Goal: Navigation & Orientation: Find specific page/section

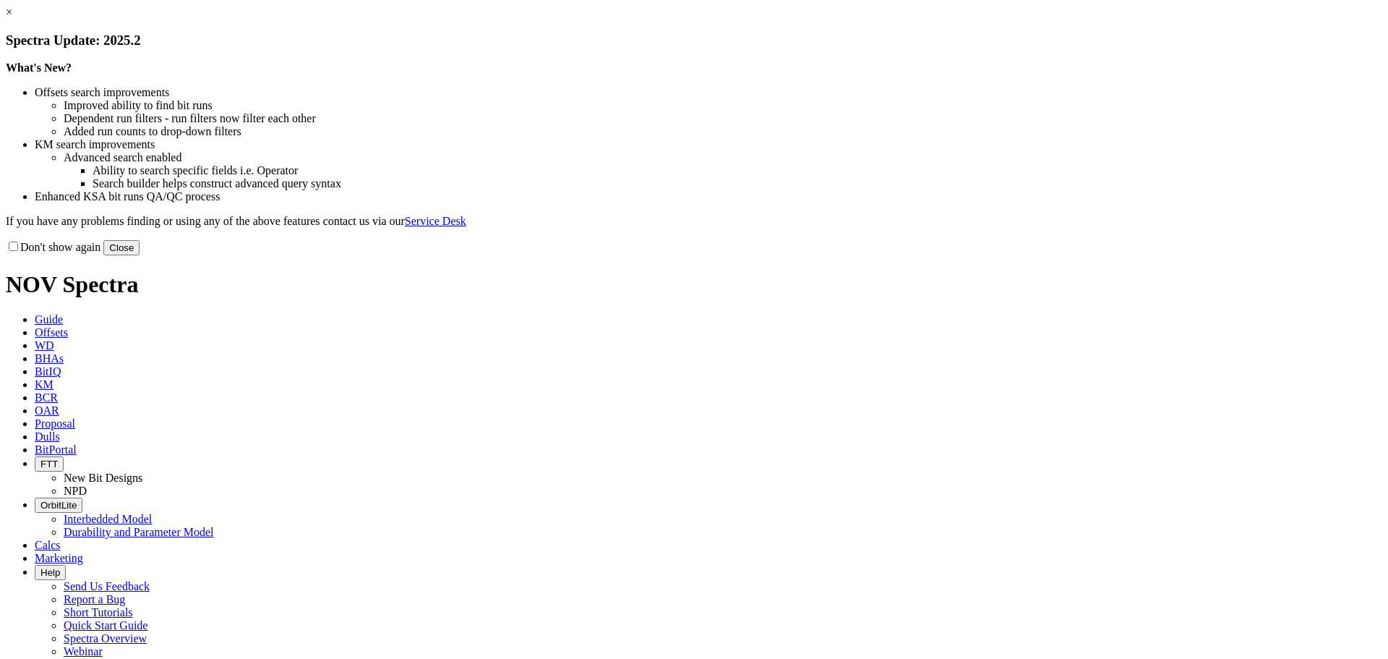
click at [12, 18] on link "×" at bounding box center [9, 12] width 7 height 12
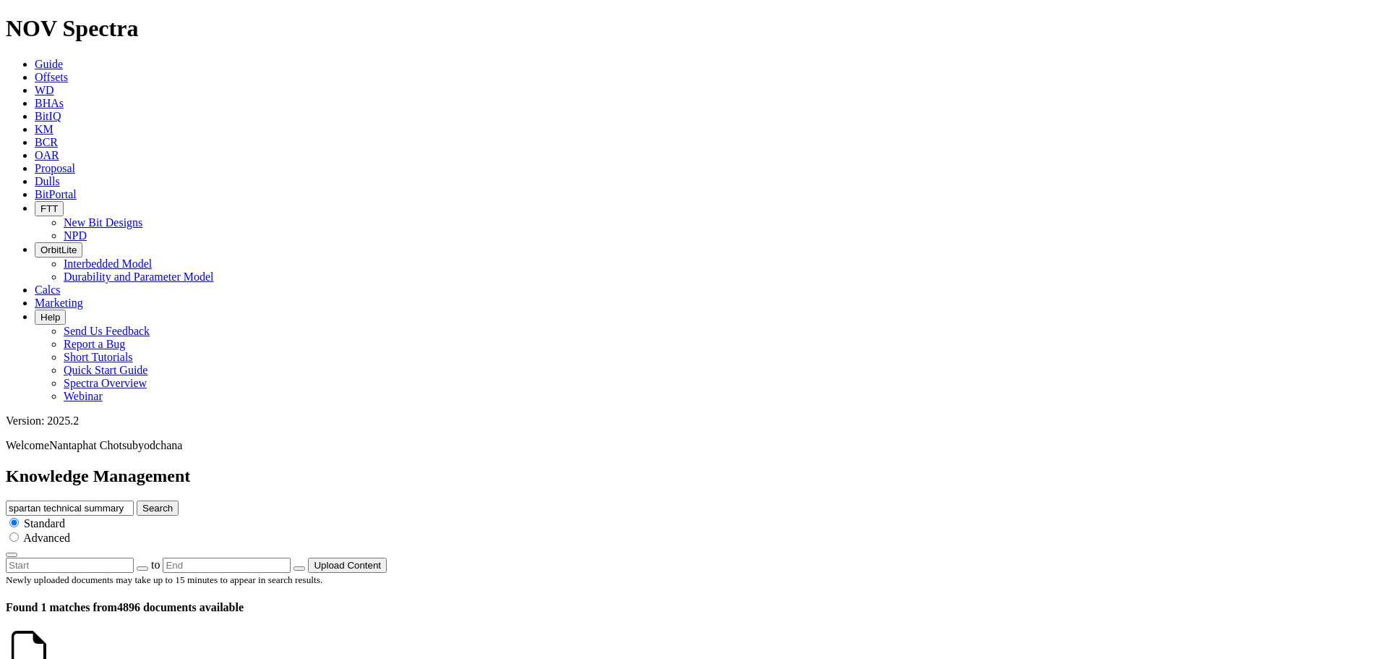
click at [52, 658] on icon at bounding box center [52, 667] width 0 height 12
click at [77, 188] on span "BitPortal" at bounding box center [56, 194] width 42 height 12
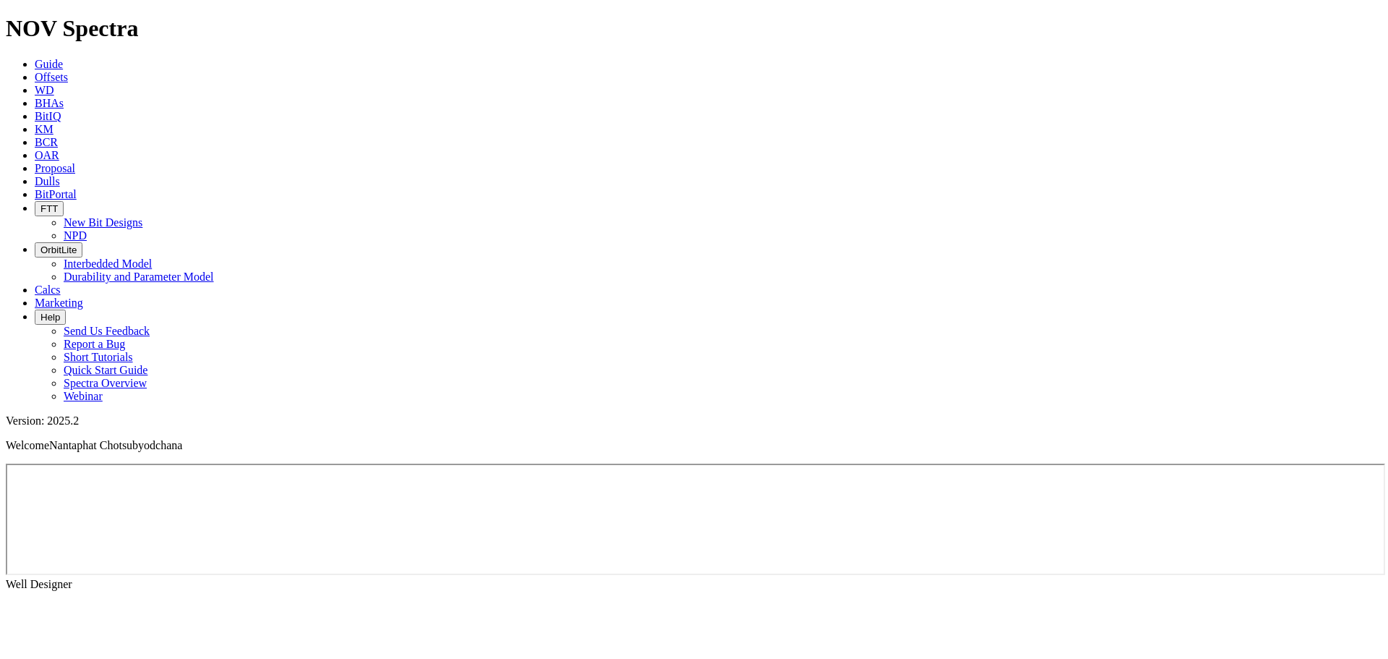
click at [68, 71] on span "Offsets" at bounding box center [51, 77] width 33 height 12
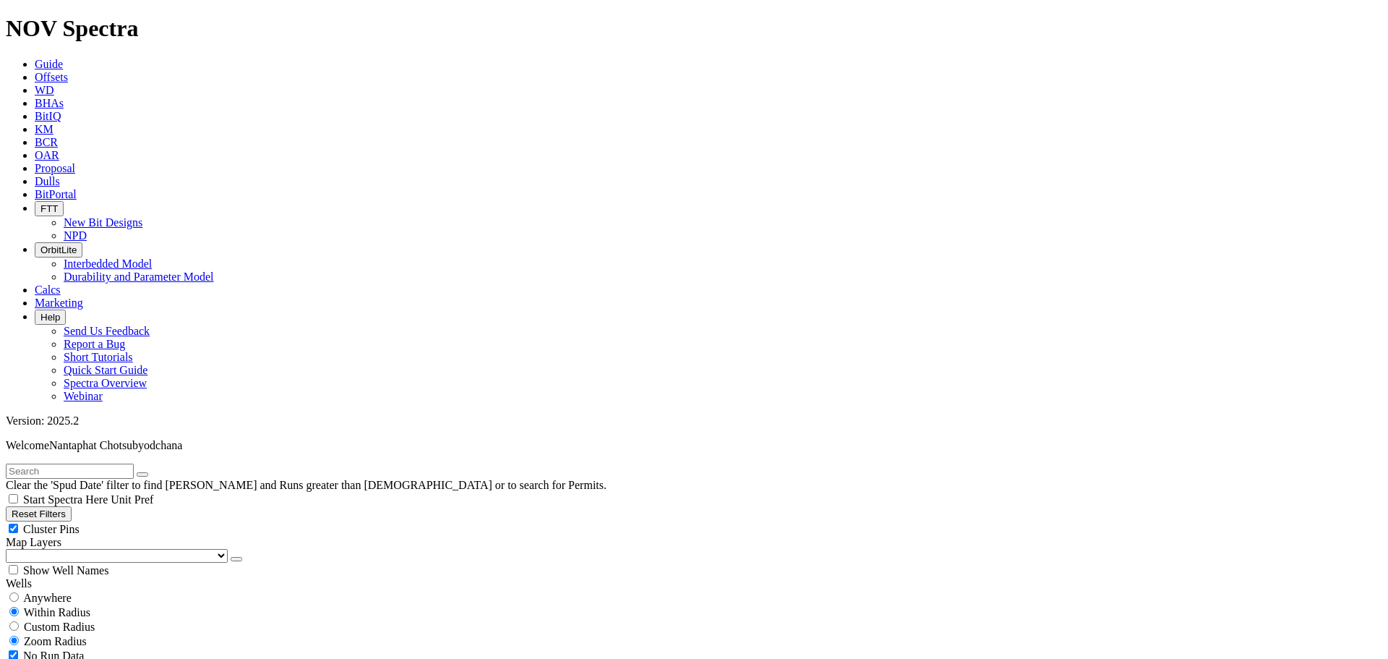
scroll to position [217, 0]
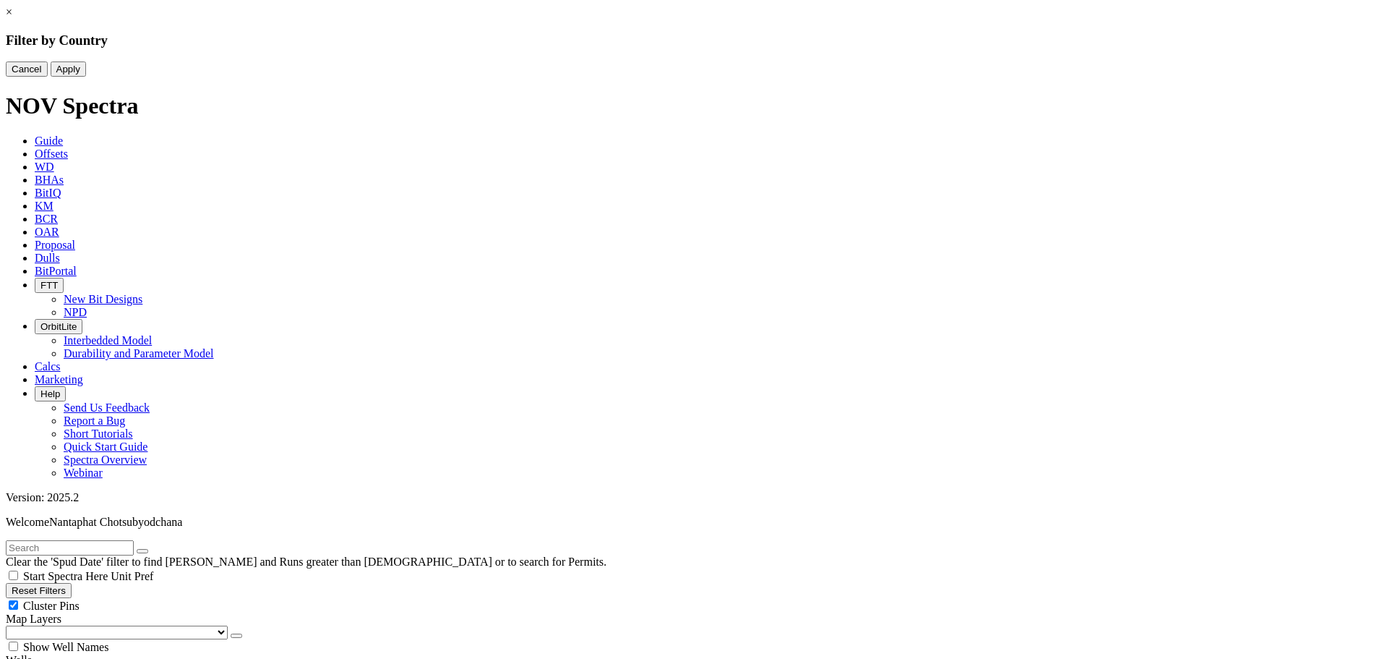
click at [12, 18] on link "×" at bounding box center [9, 12] width 7 height 12
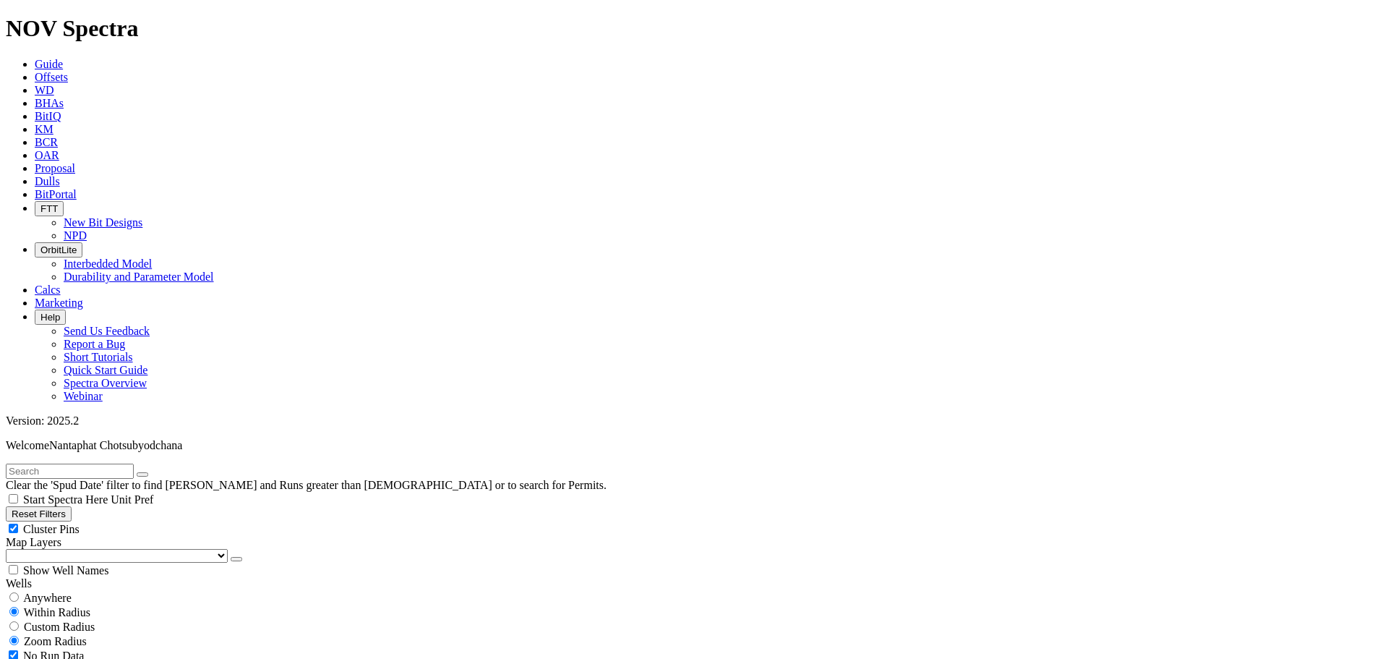
click at [71, 549] on select "US Counties [GEOGRAPHIC_DATA], [GEOGRAPHIC_DATA] [GEOGRAPHIC_DATA], [GEOGRAPHIC…" at bounding box center [117, 556] width 222 height 14
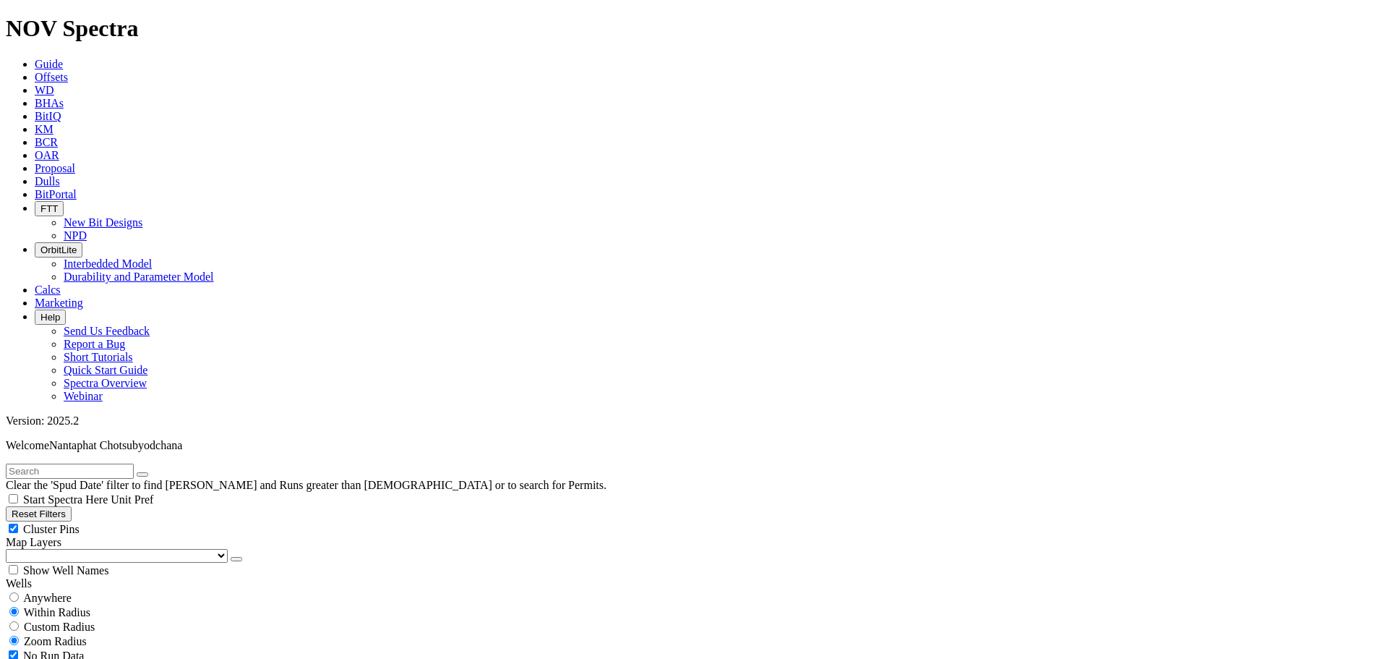
click at [71, 549] on select "US Counties [GEOGRAPHIC_DATA], [GEOGRAPHIC_DATA] [GEOGRAPHIC_DATA], [GEOGRAPHIC…" at bounding box center [117, 556] width 222 height 14
click at [31, 590] on div "Anywhere" at bounding box center [694, 597] width 1376 height 14
radio input "true"
radio input "false"
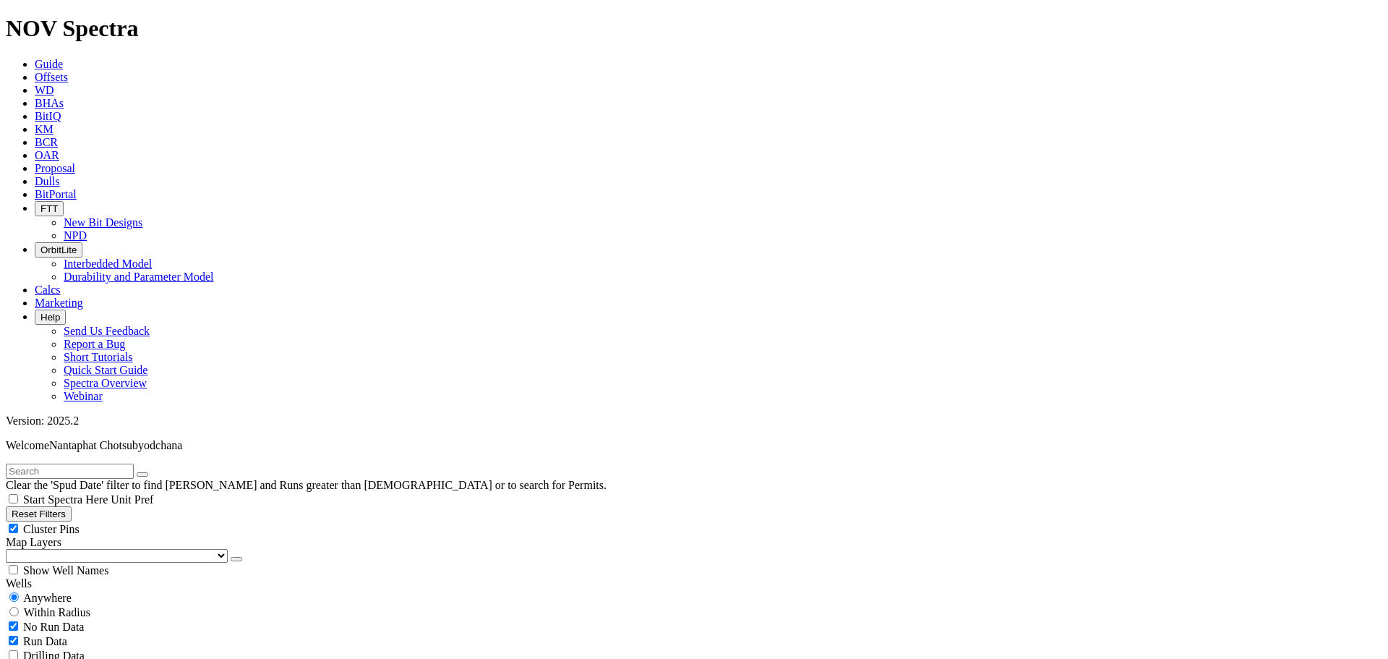
scroll to position [72, 0]
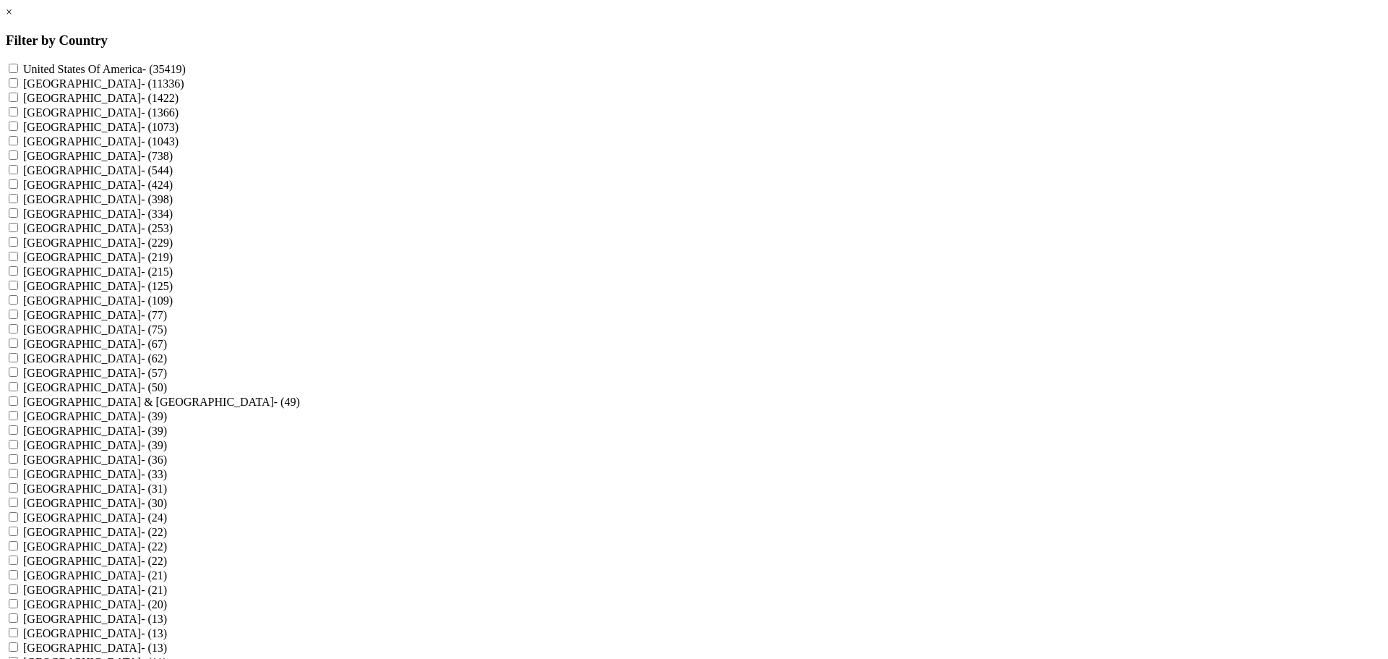
scroll to position [0, 0]
click at [12, 18] on link "×" at bounding box center [9, 12] width 7 height 12
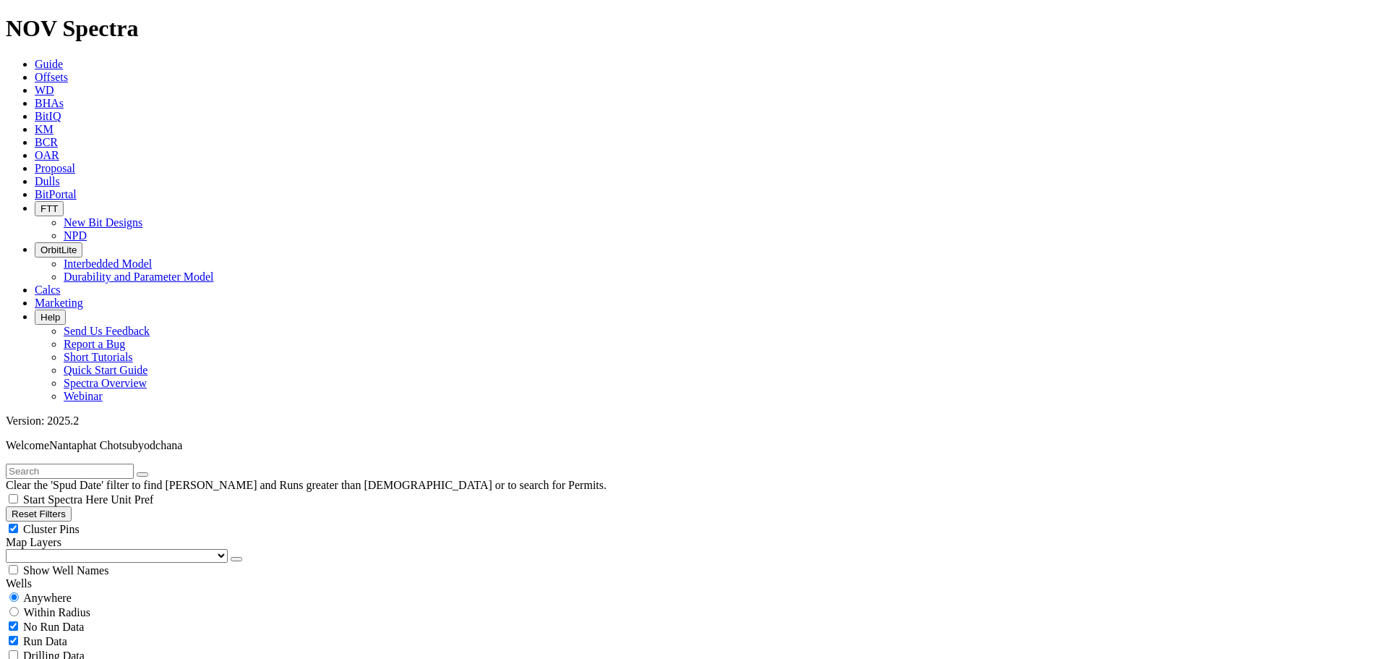
click at [35, 84] on icon at bounding box center [35, 90] width 0 height 12
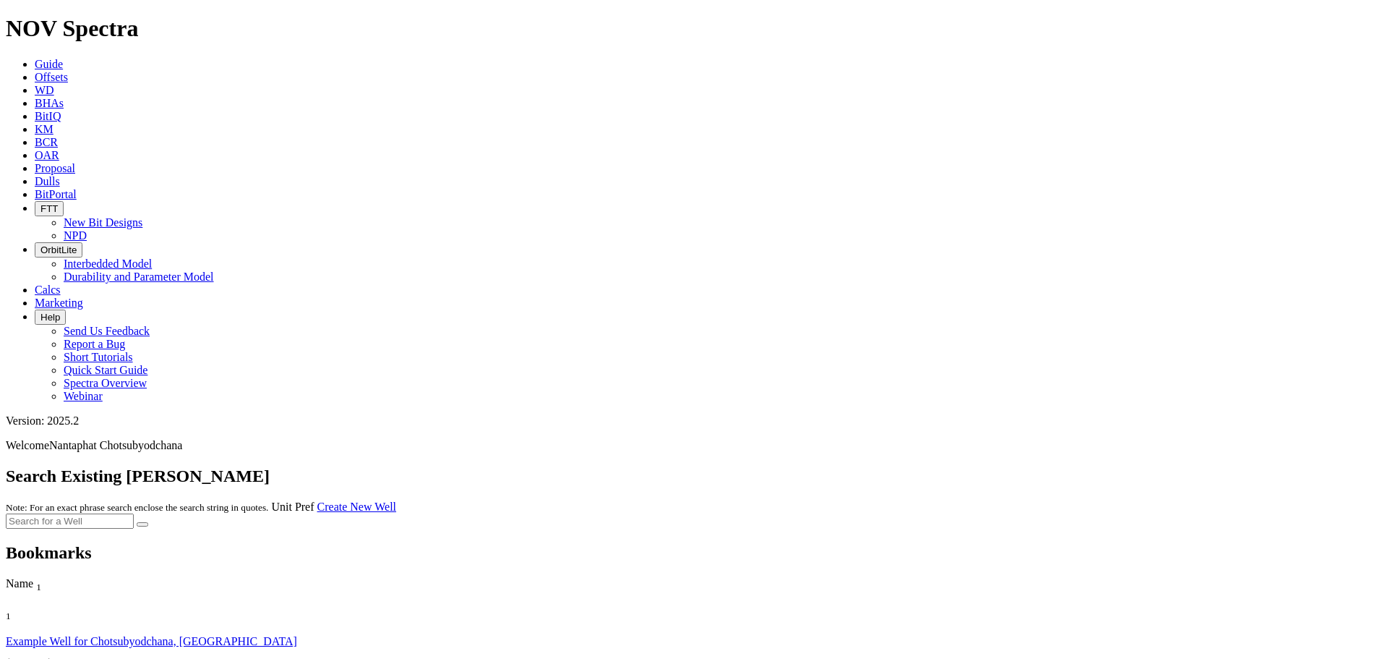
click at [35, 71] on icon at bounding box center [35, 77] width 0 height 12
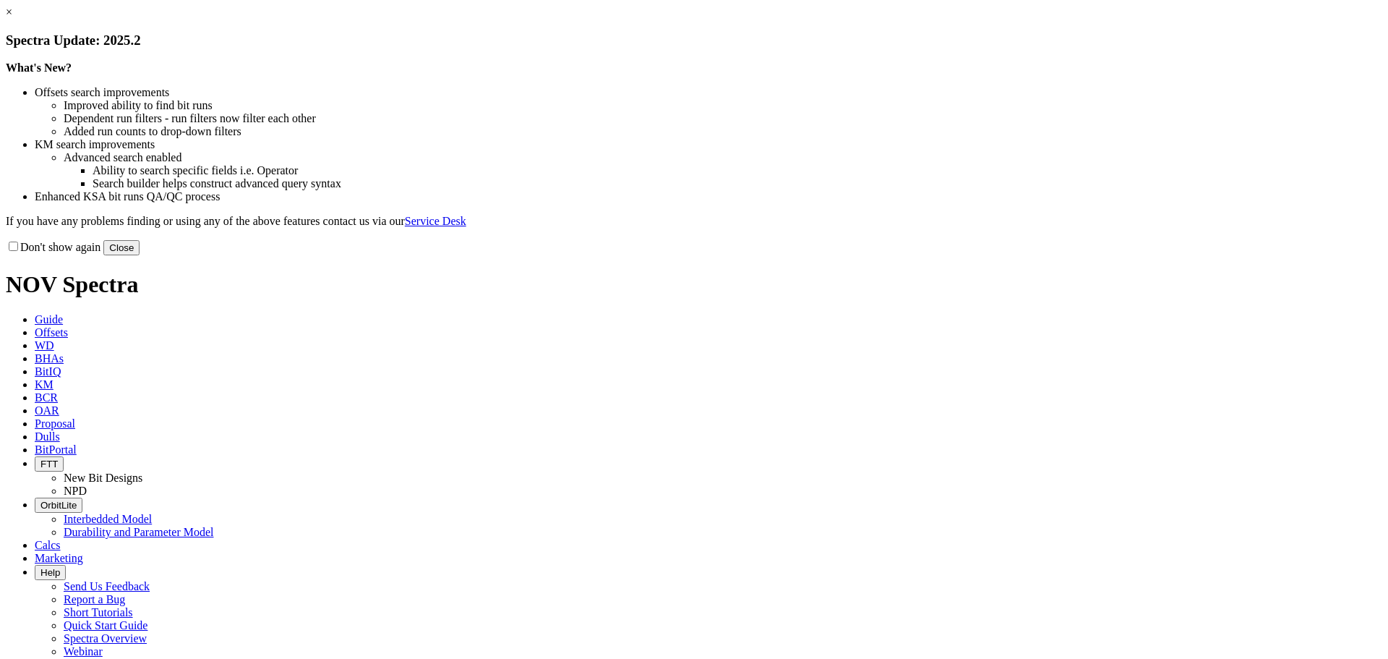
click at [12, 18] on link "×" at bounding box center [9, 12] width 7 height 12
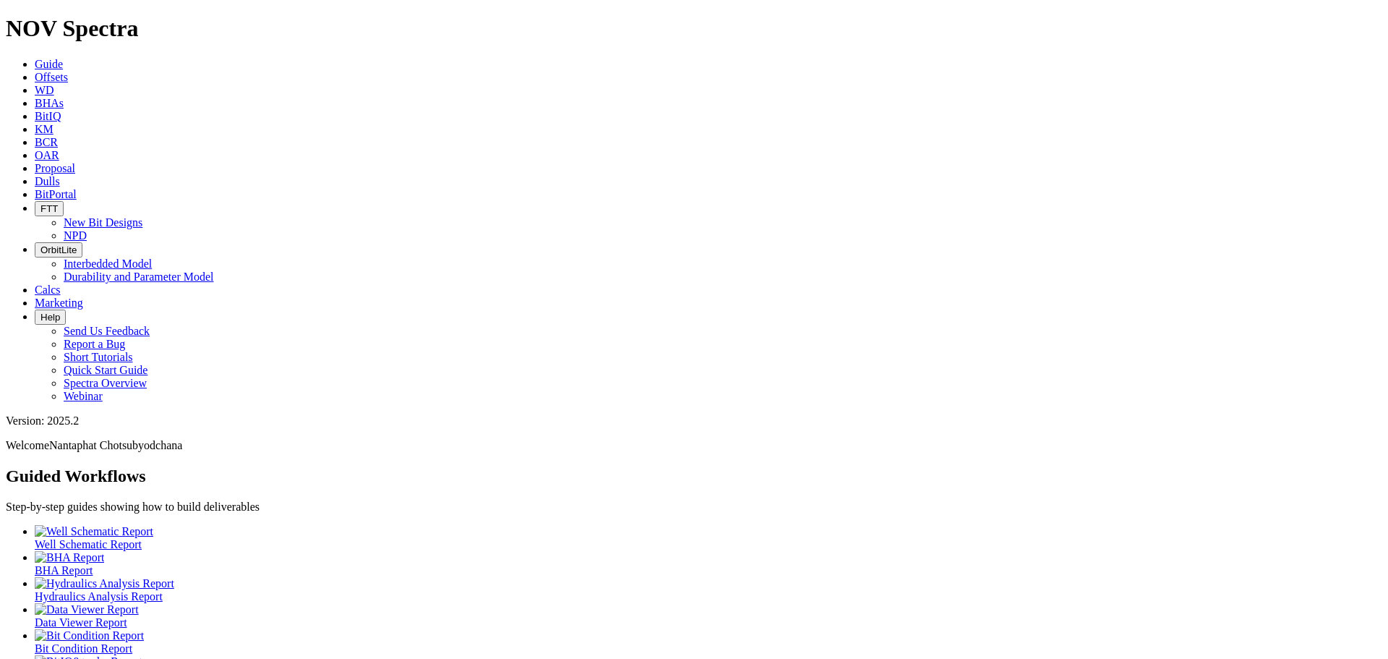
click at [77, 188] on span "BitPortal" at bounding box center [56, 194] width 42 height 12
